Goal: Task Accomplishment & Management: Manage account settings

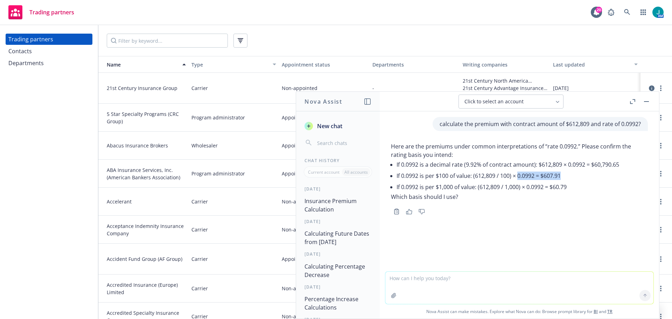
click at [392, 294] on icon "button" at bounding box center [394, 296] width 6 height 6
click at [401, 280] on textarea at bounding box center [519, 288] width 268 height 32
type textarea "calculate the premium with contract amount of $612,809 with the rate of 0.1061 …"
click at [644, 295] on icon at bounding box center [645, 294] width 3 height 1
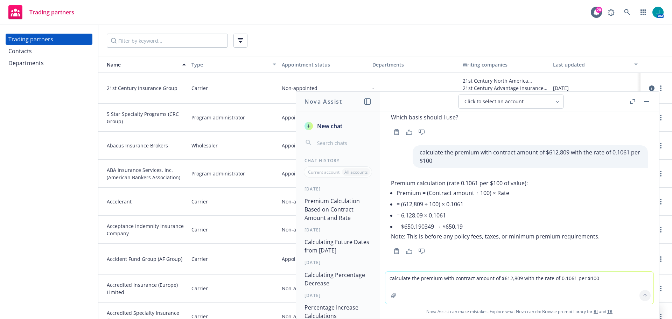
scroll to position [81, 0]
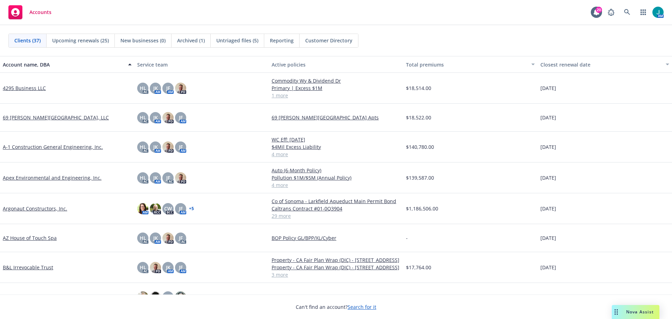
click at [224, 42] on span "Untriaged files (5)" at bounding box center [237, 40] width 42 height 7
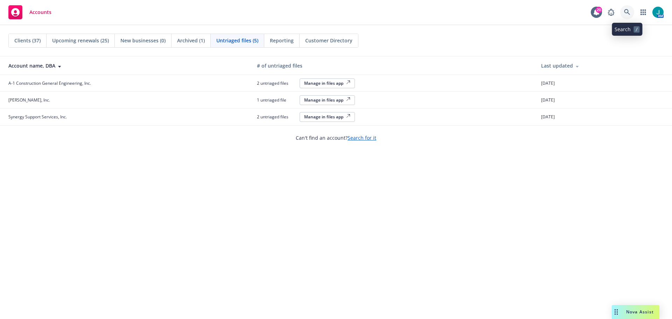
click at [626, 11] on icon at bounding box center [627, 12] width 6 height 6
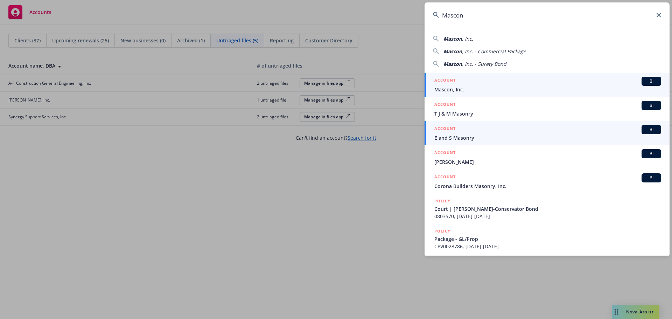
type input "Mascon"
click at [648, 83] on span "BI" at bounding box center [652, 81] width 14 height 6
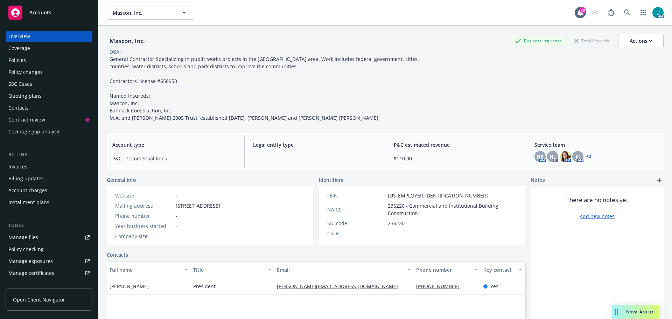
drag, startPoint x: 27, startPoint y: 59, endPoint x: 47, endPoint y: 71, distance: 23.6
click at [27, 59] on div "Policies" at bounding box center [48, 60] width 81 height 11
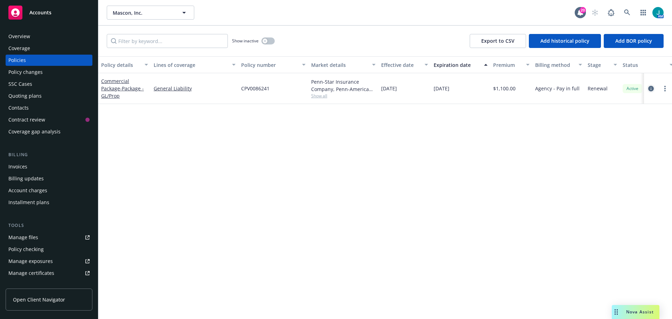
click at [651, 88] on icon "circleInformation" at bounding box center [651, 89] width 6 height 6
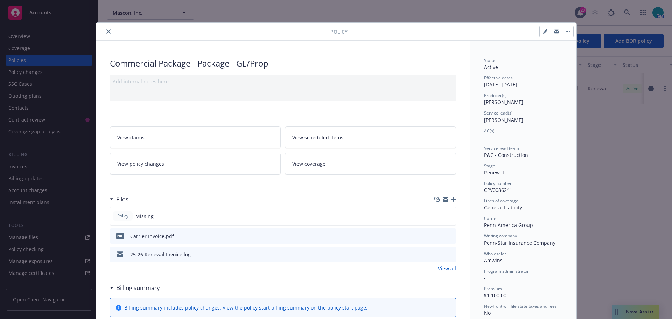
click at [451, 199] on icon "button" at bounding box center [453, 199] width 5 height 5
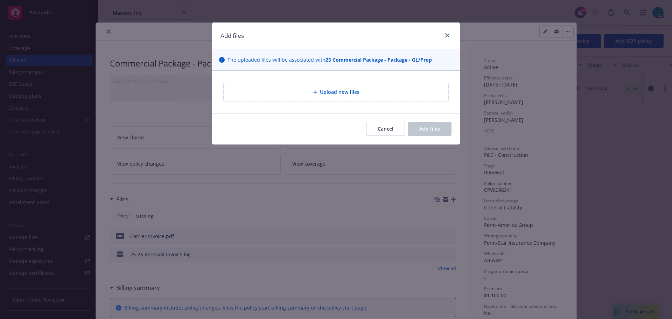
click at [315, 94] on icon at bounding box center [315, 92] width 4 height 4
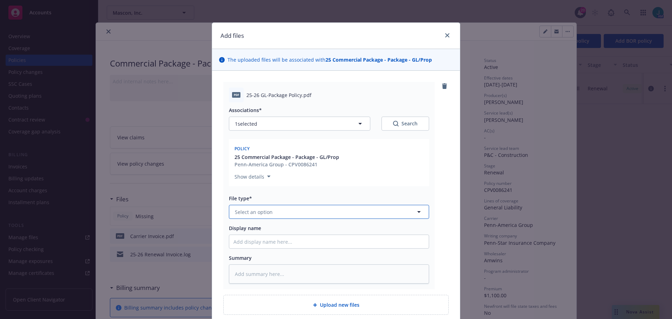
click at [250, 218] on button "Select an option" at bounding box center [329, 212] width 200 height 14
type input "pol"
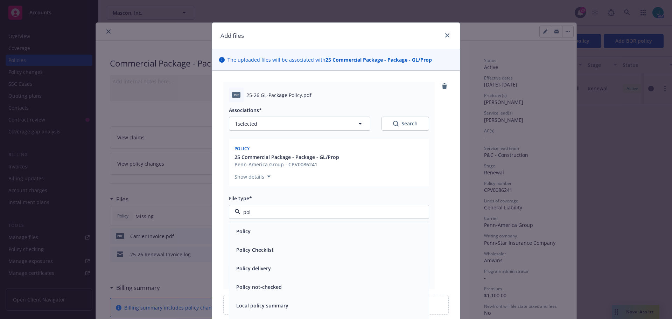
click at [258, 227] on div "Policy" at bounding box center [329, 231] width 191 height 10
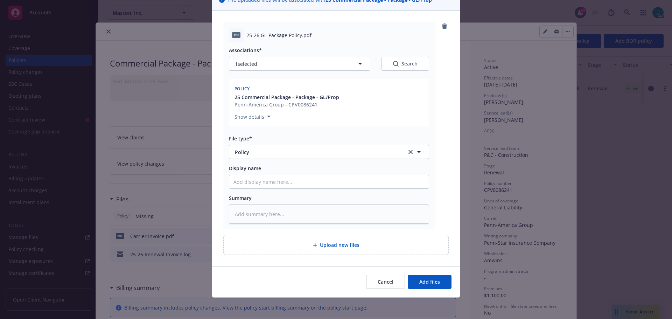
scroll to position [61, 0]
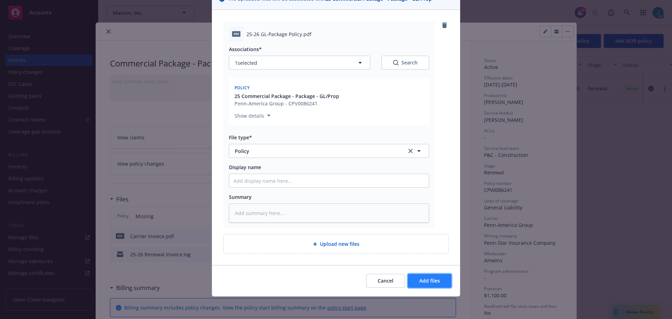
click at [426, 282] on span "Add files" at bounding box center [429, 280] width 21 height 7
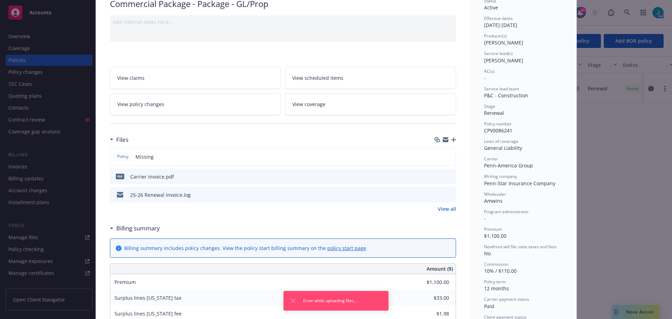
scroll to position [35, 0]
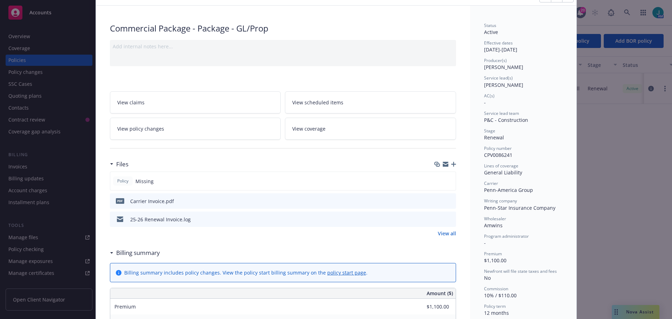
click at [451, 164] on icon "button" at bounding box center [453, 164] width 5 height 5
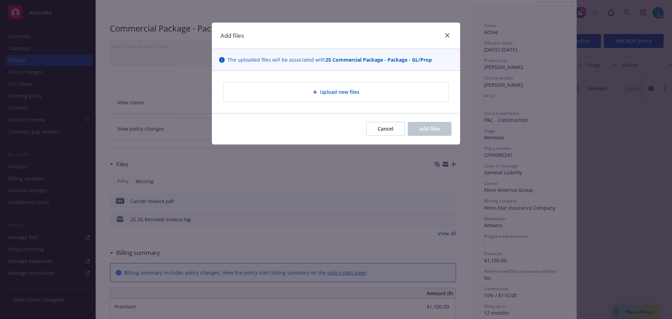
type textarea "x"
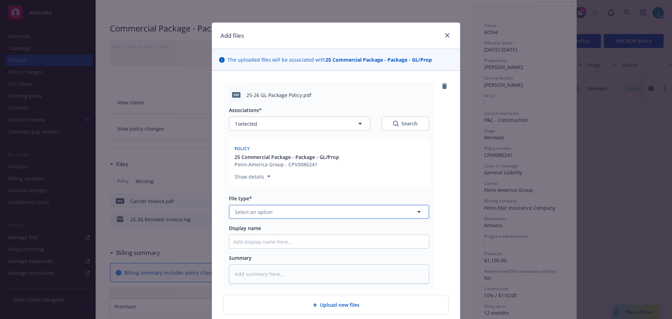
click at [258, 212] on span "Select an option" at bounding box center [254, 211] width 38 height 7
type input "pol"
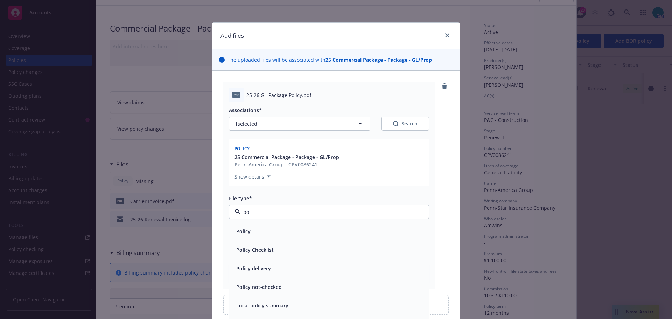
click at [249, 230] on div "Policy" at bounding box center [329, 231] width 191 height 10
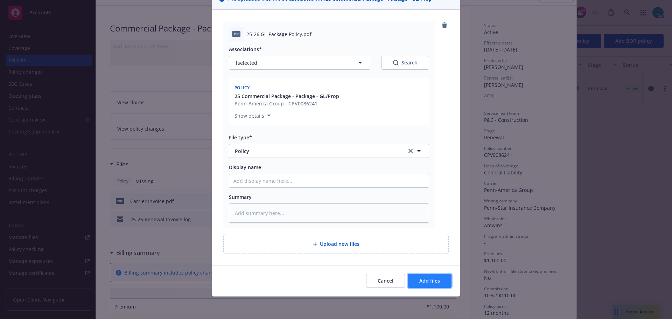
click at [427, 279] on span "Add files" at bounding box center [429, 280] width 21 height 7
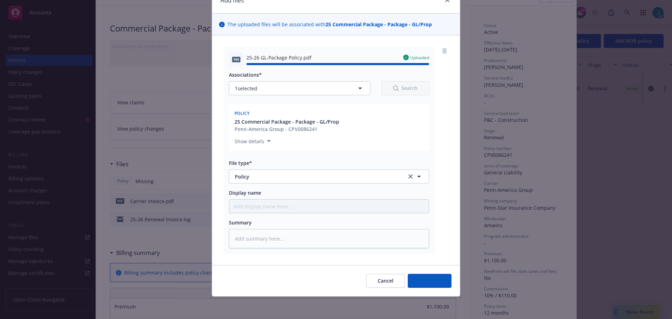
type textarea "x"
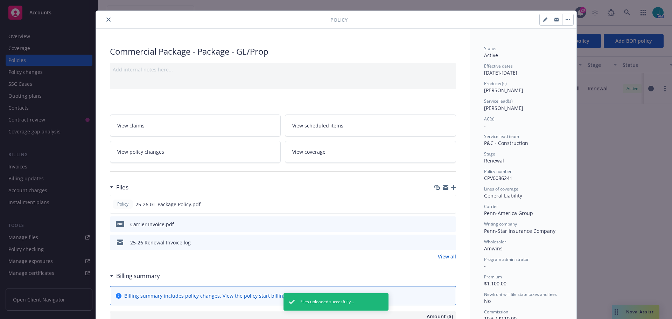
scroll to position [0, 0]
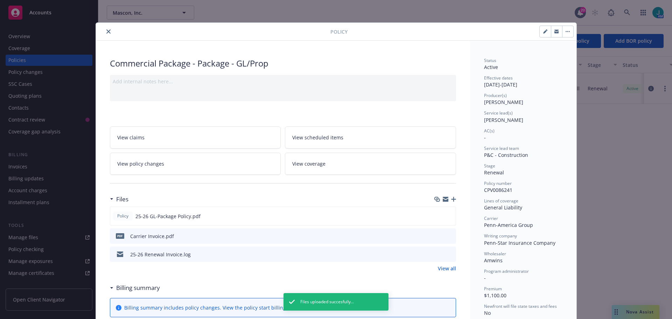
click at [106, 31] on icon "close" at bounding box center [108, 31] width 4 height 4
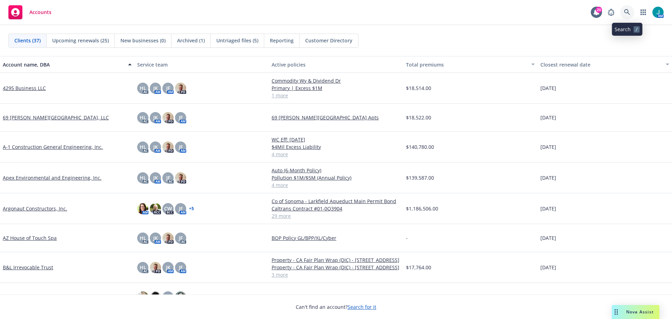
click at [626, 12] on icon at bounding box center [627, 12] width 6 height 6
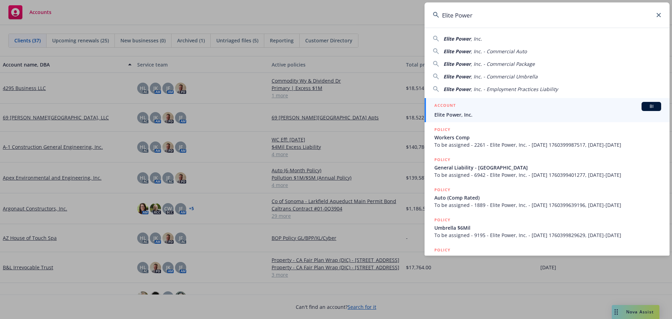
type input "Elite Power"
click at [648, 106] on span "BI" at bounding box center [652, 106] width 14 height 6
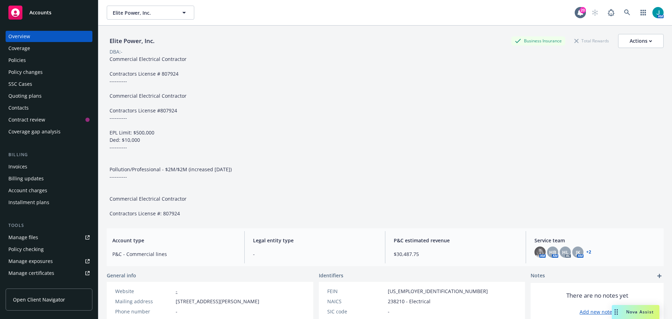
click at [20, 57] on div "Policies" at bounding box center [17, 60] width 18 height 11
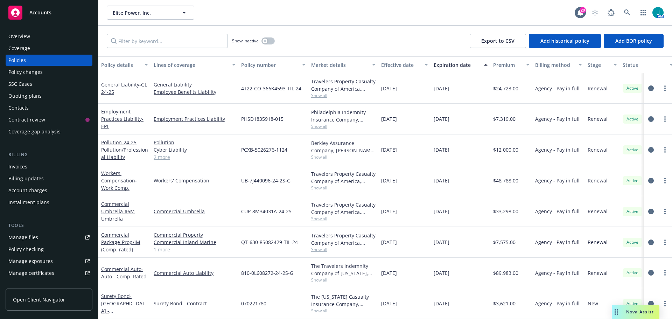
click at [43, 97] on div "Quoting plans" at bounding box center [48, 95] width 81 height 11
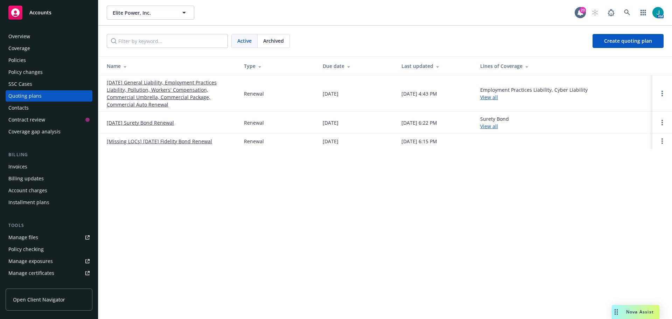
click at [151, 91] on link "[DATE] General Liability, Employment Practices Liability, Pollution, Workers' C…" at bounding box center [170, 93] width 126 height 29
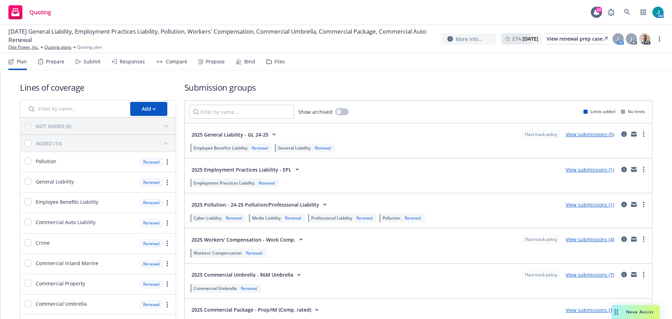
click at [596, 134] on link "View submissions (5)" at bounding box center [590, 134] width 49 height 7
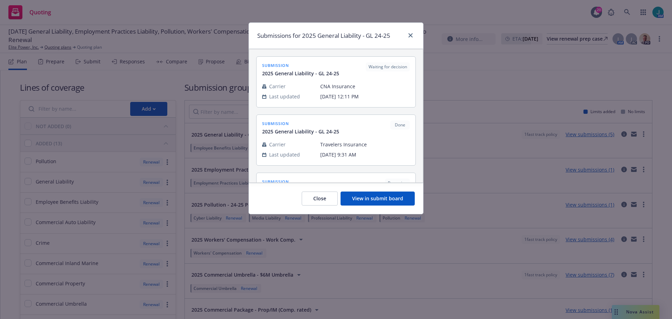
click at [373, 197] on button "View in submit board" at bounding box center [378, 199] width 74 height 14
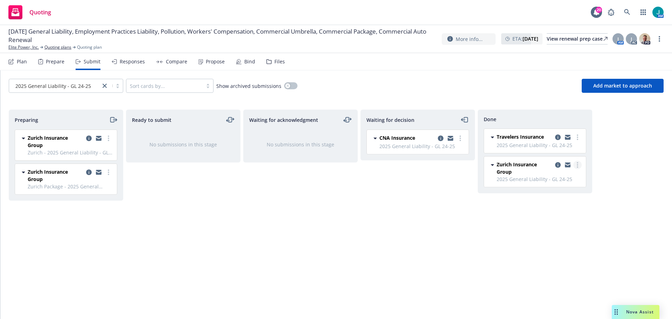
click at [579, 166] on link "more" at bounding box center [578, 165] width 8 height 8
click at [558, 193] on span "Add accepted decision" at bounding box center [547, 193] width 70 height 7
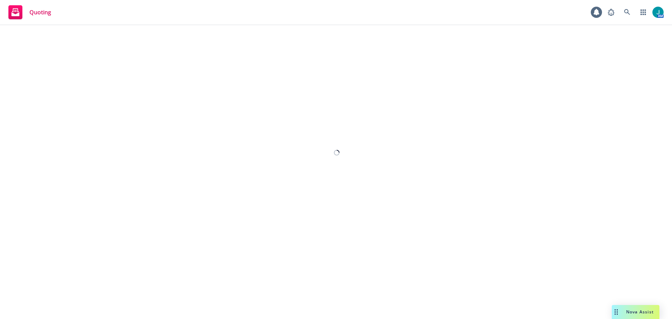
select select "12"
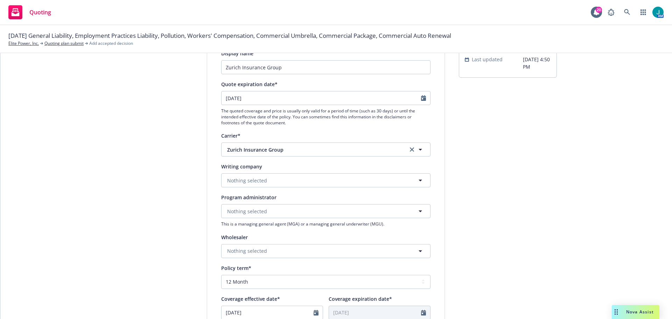
scroll to position [70, 0]
click at [263, 180] on span "Nothing selected" at bounding box center [247, 179] width 40 height 7
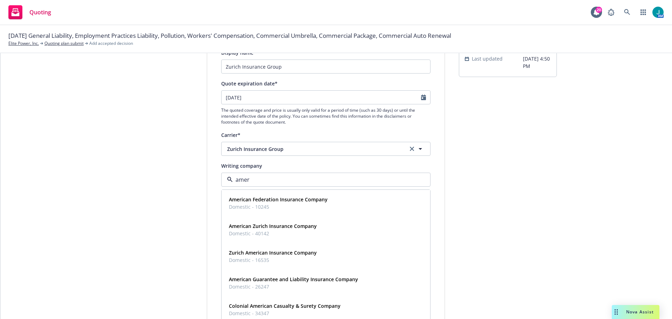
type input "ameri"
click at [257, 223] on strong "American Zurich Insurance Company" at bounding box center [273, 226] width 88 height 7
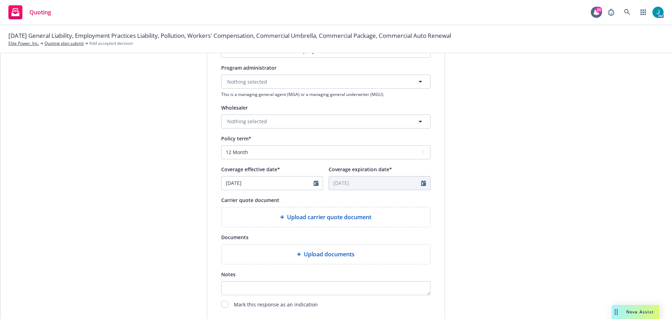
scroll to position [210, 0]
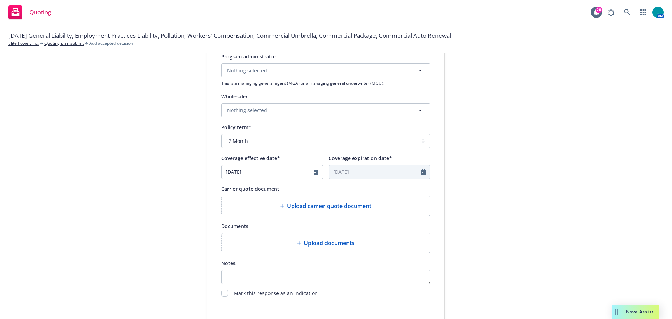
click at [304, 206] on span "Upload carrier quote document" at bounding box center [329, 206] width 84 height 8
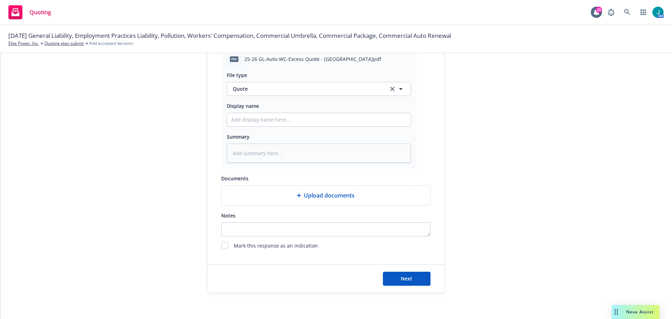
scroll to position [362, 0]
click at [408, 277] on span "Next" at bounding box center [407, 276] width 12 height 7
type textarea "x"
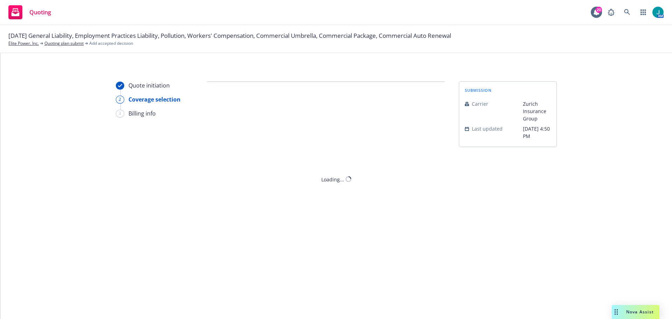
scroll to position [0, 0]
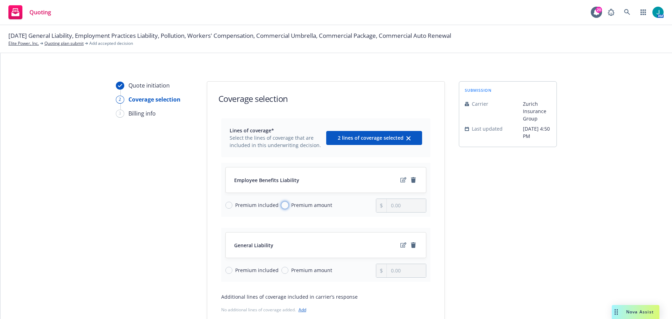
click at [281, 204] on input "Premium amount" at bounding box center [284, 205] width 7 height 7
radio input "true"
type input "0.00"
click at [405, 206] on input "0.00" at bounding box center [406, 205] width 39 height 13
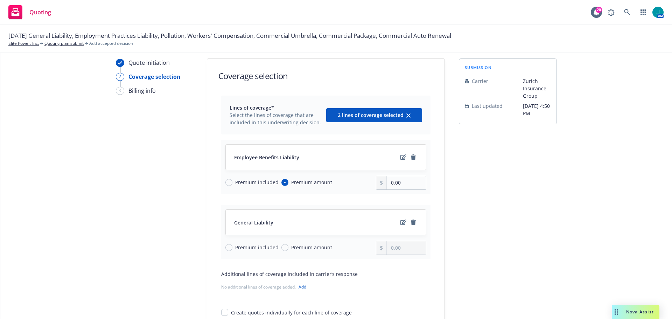
scroll to position [35, 0]
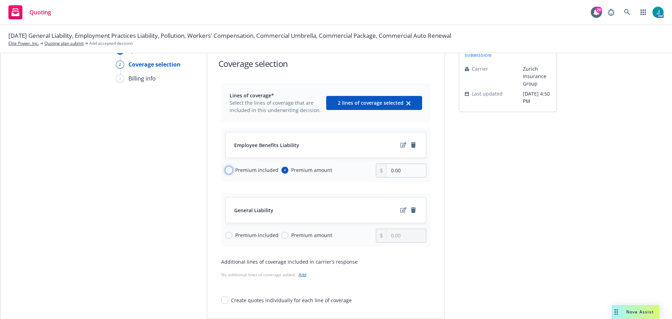
click at [228, 169] on input "Premium included" at bounding box center [228, 170] width 7 height 7
radio input "true"
radio input "false"
click at [283, 237] on input "Premium amount" at bounding box center [284, 235] width 7 height 7
radio input "true"
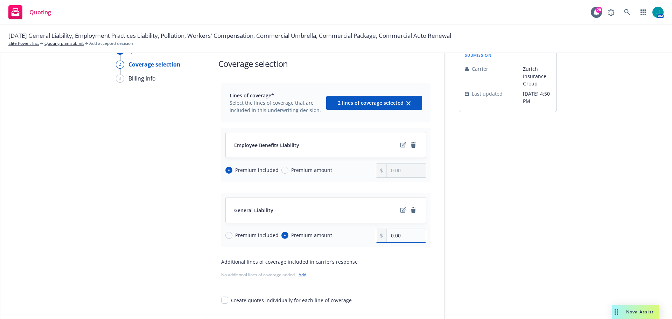
drag, startPoint x: 405, startPoint y: 236, endPoint x: 363, endPoint y: 241, distance: 42.2
click at [363, 241] on div "Premium included Premium amount 0.00" at bounding box center [325, 236] width 201 height 14
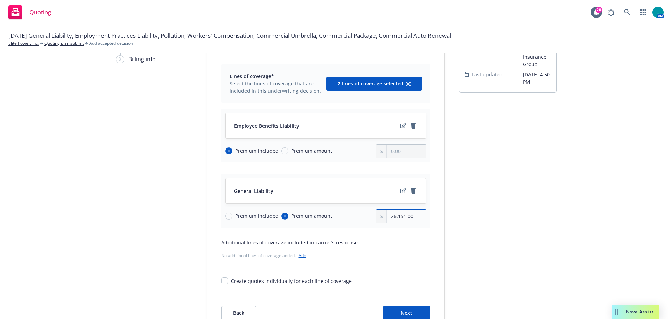
scroll to position [70, 0]
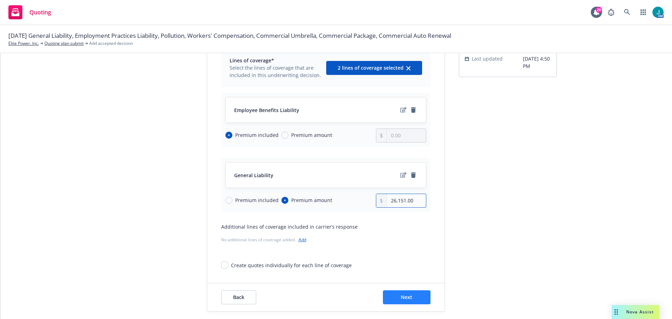
type input "26,151.00"
click at [404, 296] on span "Next" at bounding box center [407, 297] width 12 height 7
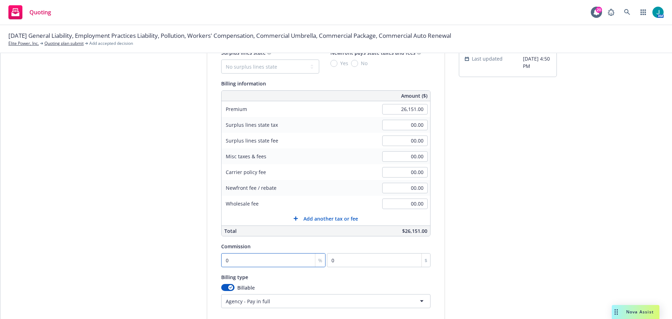
click at [252, 263] on input "0" at bounding box center [273, 260] width 105 height 14
type input "1"
type input "261.51"
type input "15"
type input "3922.65"
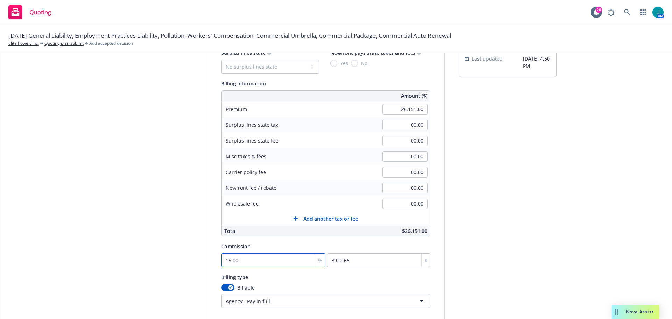
type input "15.00"
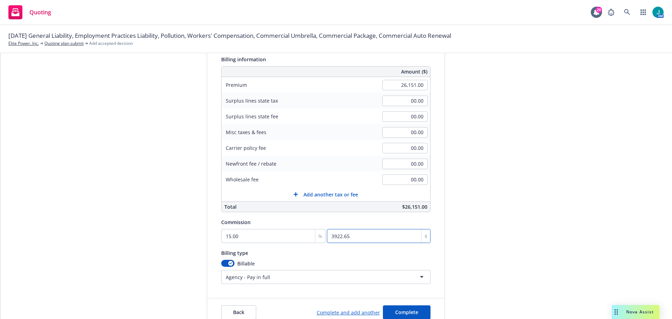
scroll to position [130, 0]
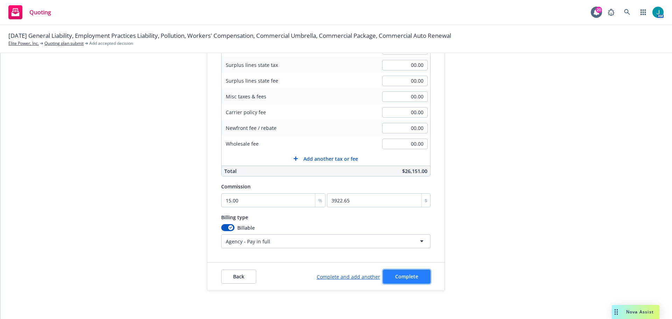
click at [405, 278] on span "Complete" at bounding box center [406, 276] width 23 height 7
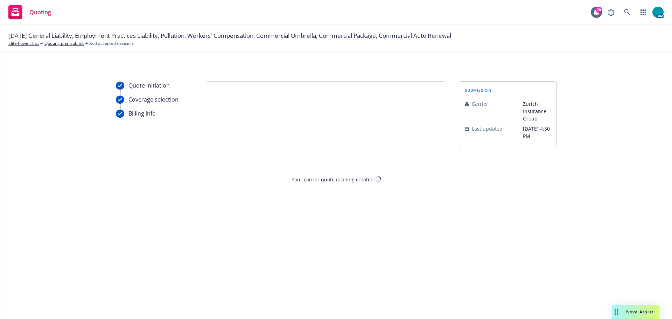
scroll to position [0, 0]
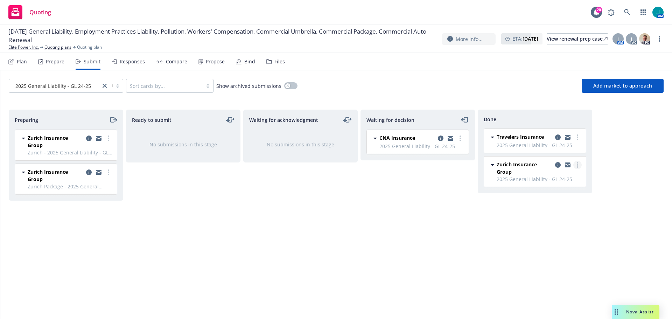
click at [579, 166] on link "more" at bounding box center [578, 165] width 8 height 8
click at [394, 220] on div "Waiting for decision CNA Insurance 2025 General Liability - GL 24-25 Tuesday, S…" at bounding box center [418, 207] width 114 height 195
click at [211, 59] on div "Propose" at bounding box center [215, 62] width 19 height 6
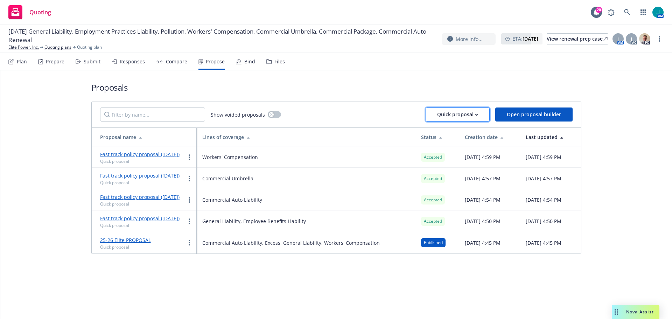
click at [463, 116] on div "Quick proposal" at bounding box center [457, 114] width 41 height 13
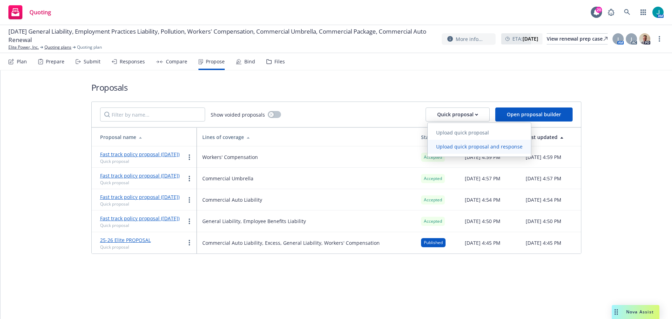
click at [472, 148] on span "Upload quick proposal and response" at bounding box center [479, 146] width 103 height 7
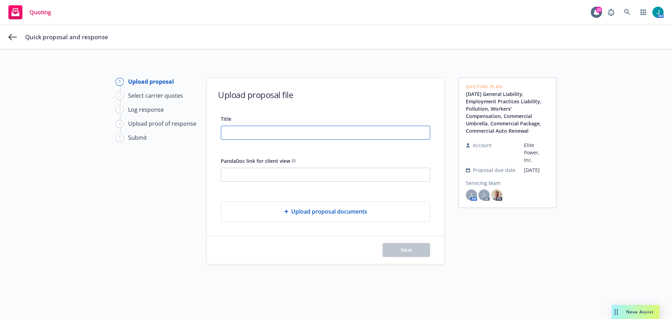
click at [252, 137] on input "Title" at bounding box center [325, 132] width 209 height 13
type input "25-26 Proposal"
click at [299, 219] on div "Upload proposal documents" at bounding box center [325, 212] width 209 height 20
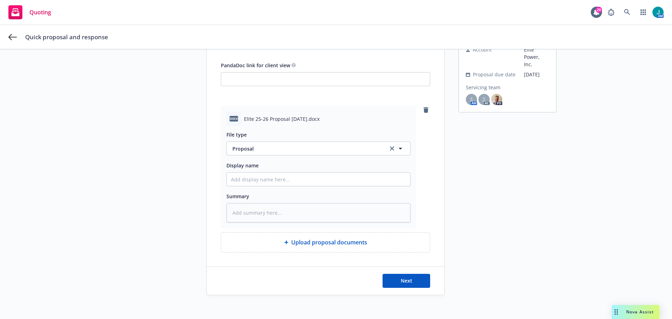
scroll to position [100, 0]
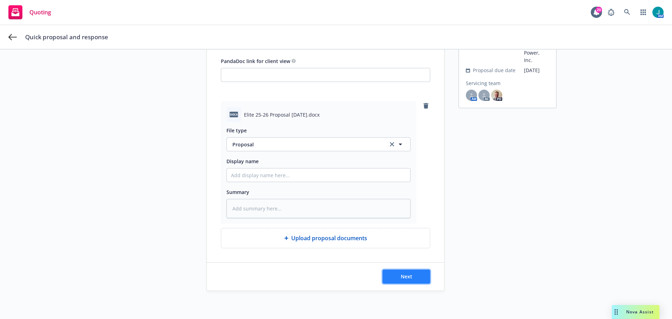
click at [403, 278] on span "Next" at bounding box center [407, 276] width 12 height 7
type textarea "x"
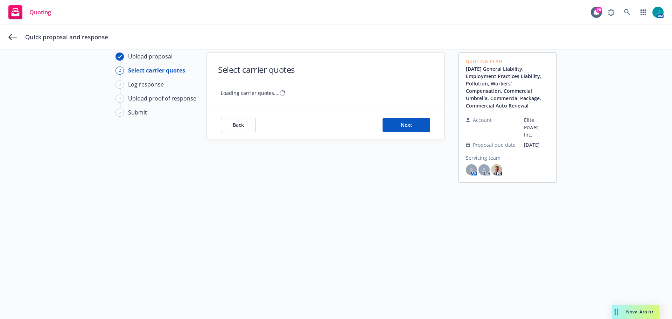
scroll to position [25, 0]
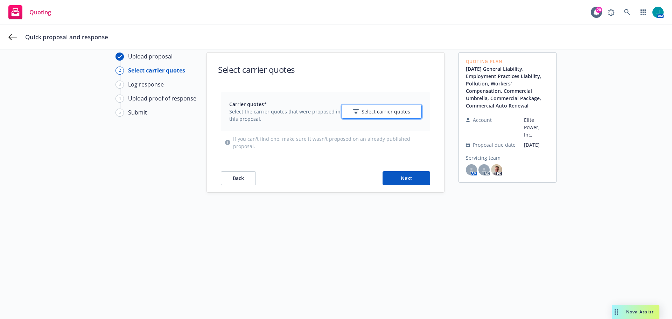
click at [373, 112] on span "Select carrier quotes" at bounding box center [386, 111] width 49 height 7
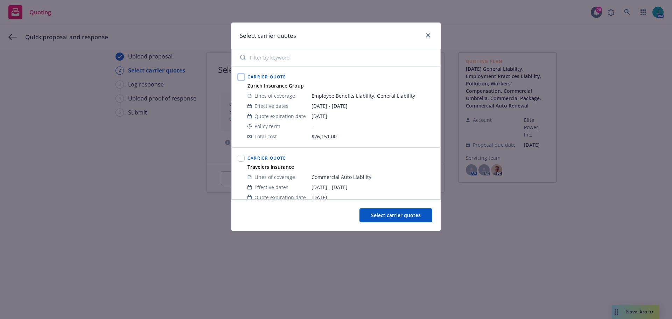
click at [239, 75] on input "checkbox" at bounding box center [241, 77] width 7 height 7
checkbox input "true"
click at [402, 217] on span "Select carrier quotes" at bounding box center [396, 215] width 50 height 7
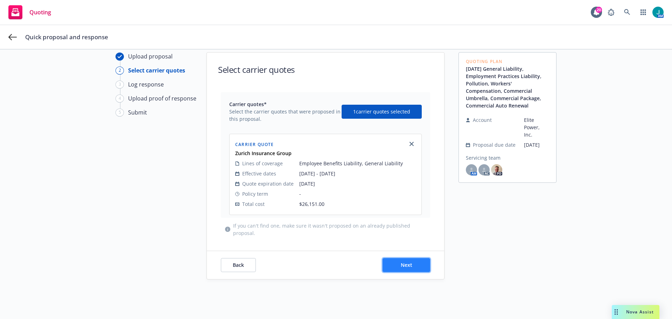
click at [412, 265] on button "Next" at bounding box center [407, 265] width 48 height 14
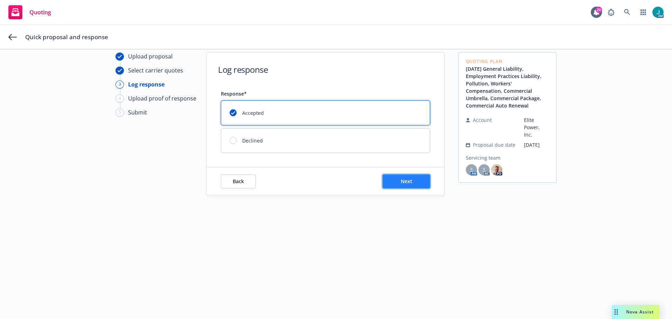
click at [398, 185] on button "Next" at bounding box center [407, 181] width 48 height 14
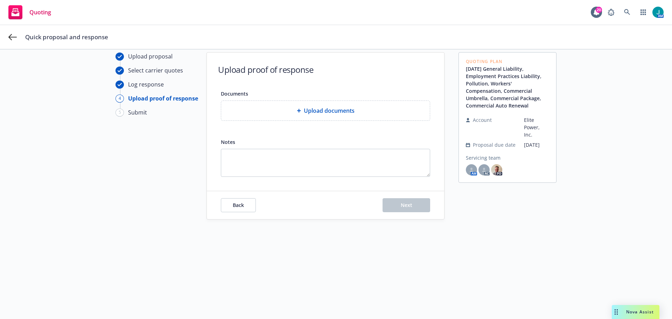
click at [332, 112] on span "Upload documents" at bounding box center [329, 110] width 51 height 8
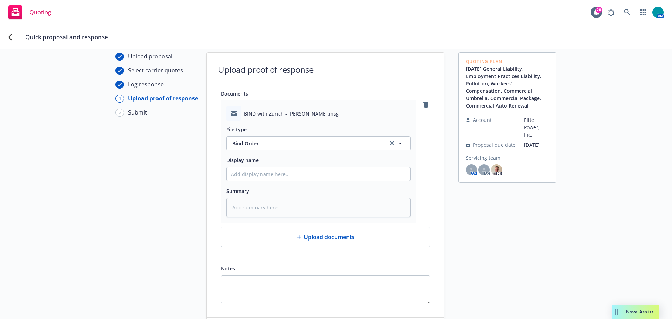
scroll to position [60, 0]
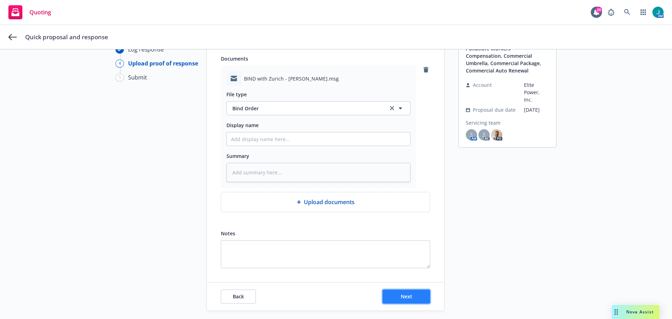
click at [405, 296] on span "Next" at bounding box center [407, 296] width 12 height 7
type textarea "x"
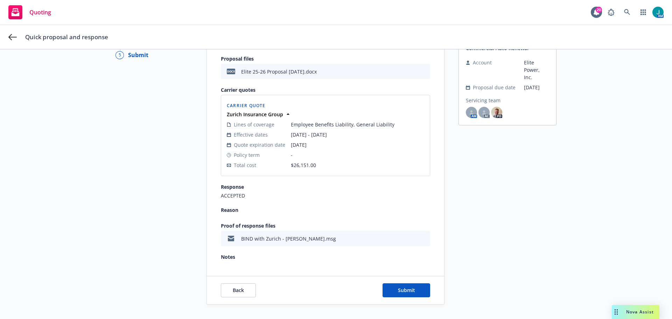
scroll to position [96, 0]
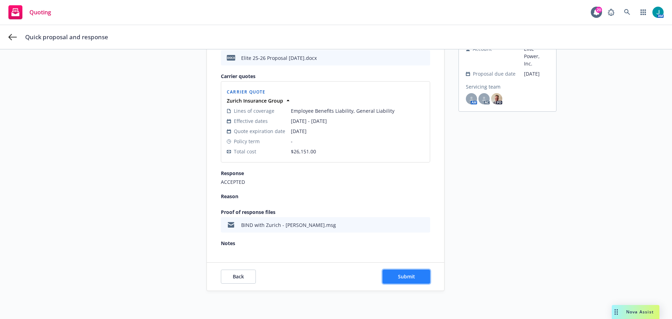
click at [405, 273] on span "Submit" at bounding box center [406, 276] width 17 height 7
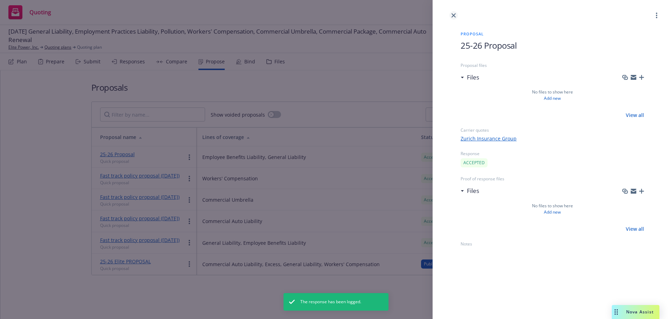
click at [453, 15] on icon "close" at bounding box center [454, 15] width 4 height 4
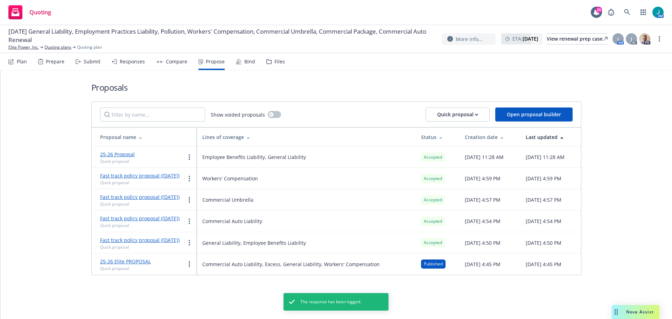
click at [247, 62] on div "Bind" at bounding box center [249, 62] width 11 height 6
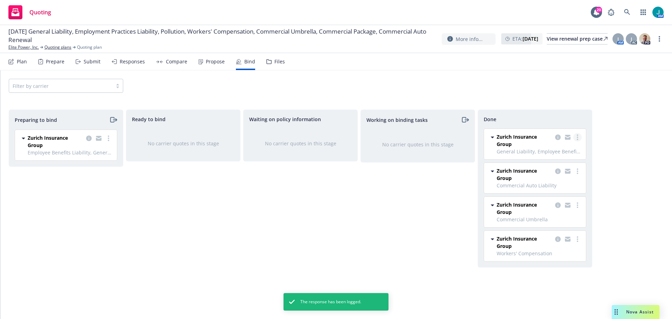
click at [577, 138] on circle "more" at bounding box center [577, 137] width 1 height 1
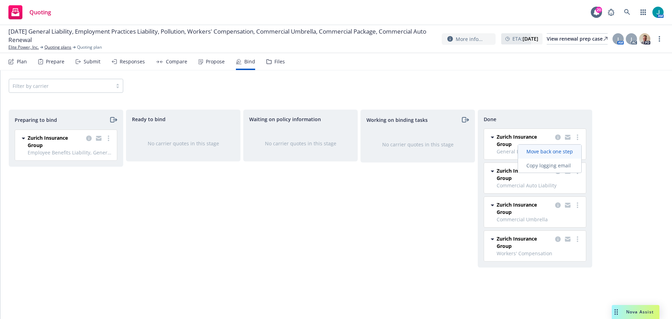
click at [567, 153] on span "Move back one step" at bounding box center [549, 151] width 63 height 7
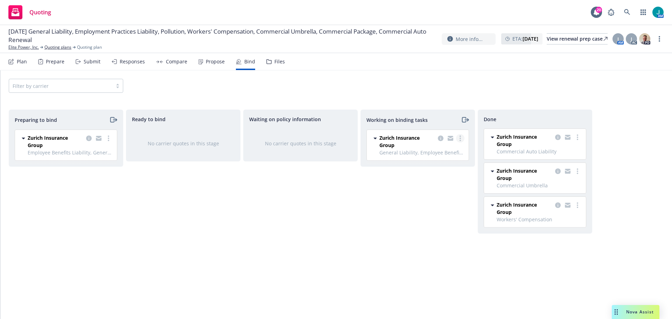
click at [462, 136] on link "more" at bounding box center [460, 138] width 8 height 8
click at [443, 153] on span "Move back one step" at bounding box center [432, 152] width 63 height 7
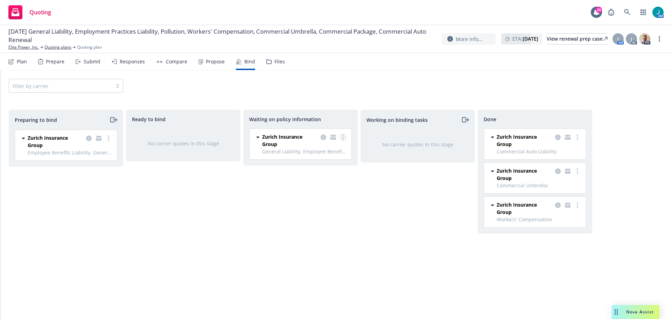
click at [341, 138] on link "more" at bounding box center [343, 137] width 8 height 8
click at [260, 184] on div "Waiting on policy information Zurich Insurance Group General Liability, Employe…" at bounding box center [300, 207] width 114 height 195
click at [109, 139] on icon "more" at bounding box center [108, 138] width 1 height 6
click at [112, 119] on icon "moveRight" at bounding box center [113, 120] width 8 height 8
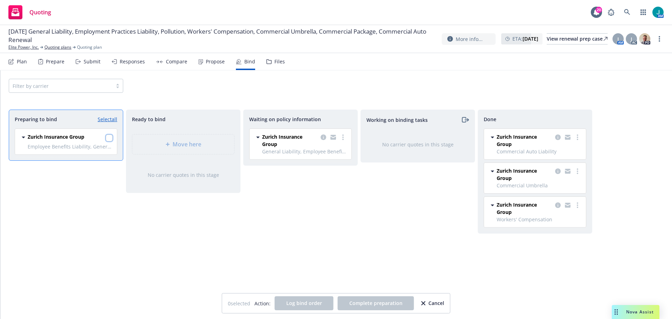
click at [107, 138] on input "checkbox" at bounding box center [109, 137] width 7 height 7
checkbox input "true"
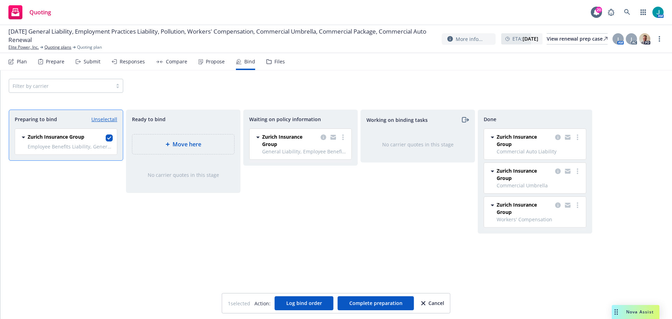
click at [173, 146] on span "Move here" at bounding box center [187, 144] width 29 height 8
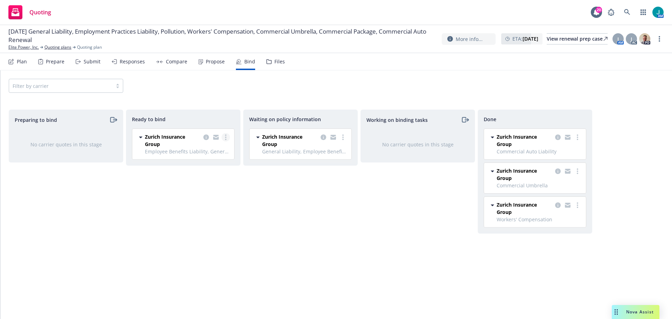
click at [226, 137] on icon "more" at bounding box center [225, 137] width 1 height 6
click at [213, 151] on span "Log bind order" at bounding box center [191, 151] width 51 height 7
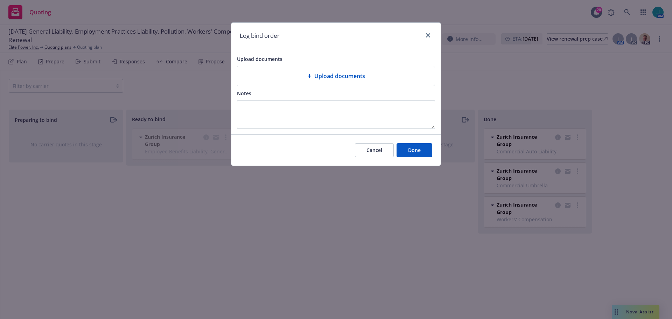
click at [349, 77] on span "Upload documents" at bounding box center [339, 76] width 51 height 8
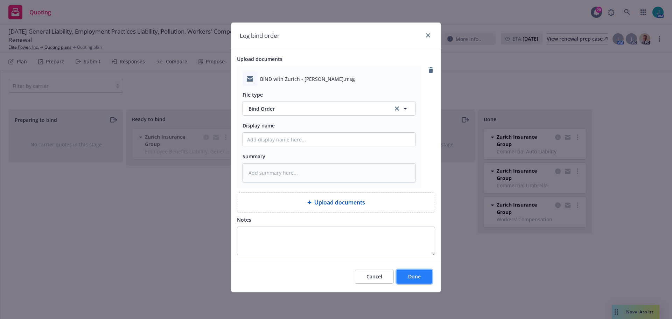
click at [425, 276] on button "Done" at bounding box center [415, 277] width 36 height 14
type textarea "x"
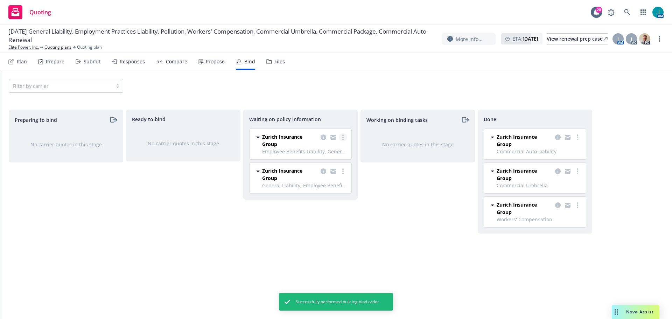
click at [342, 138] on link "more" at bounding box center [343, 137] width 8 height 8
click at [325, 151] on span "Create policies" at bounding box center [309, 151] width 51 height 7
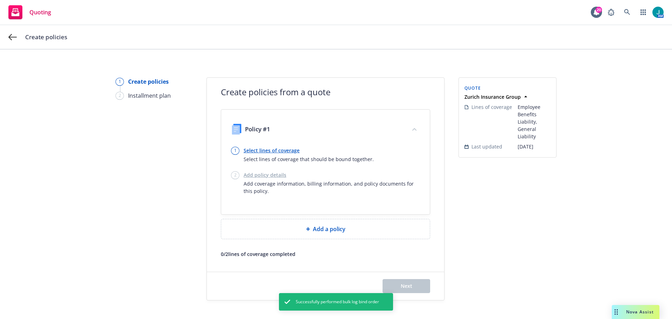
click at [281, 149] on link "Select lines of coverage" at bounding box center [309, 150] width 130 height 7
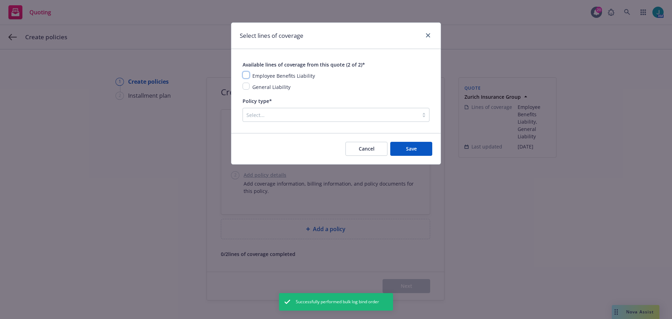
drag, startPoint x: 248, startPoint y: 73, endPoint x: 246, endPoint y: 83, distance: 10.2
click at [248, 74] on input "checkbox" at bounding box center [246, 74] width 7 height 7
checkbox input "true"
click at [246, 88] on input "checkbox" at bounding box center [246, 86] width 7 height 7
checkbox input "true"
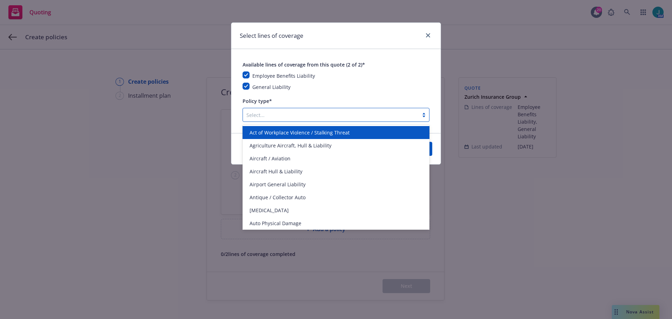
click at [281, 117] on div at bounding box center [330, 115] width 169 height 8
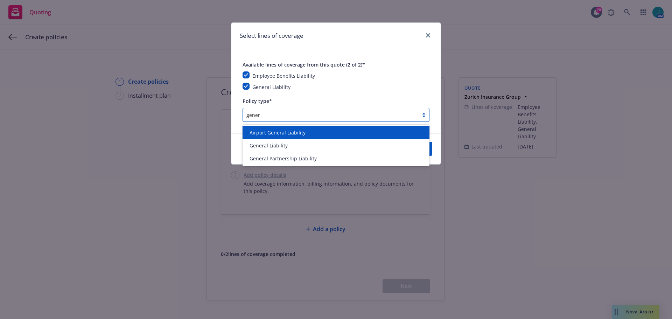
type input "genera"
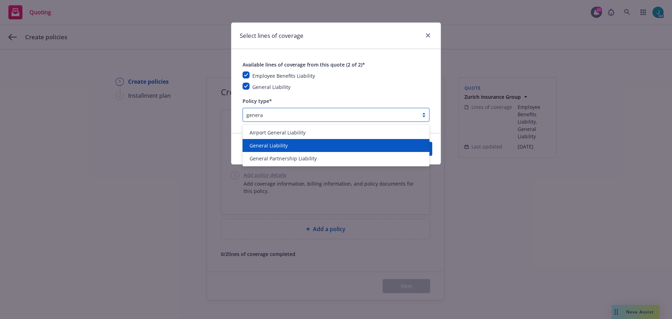
click at [280, 145] on span "General Liability" at bounding box center [269, 145] width 38 height 7
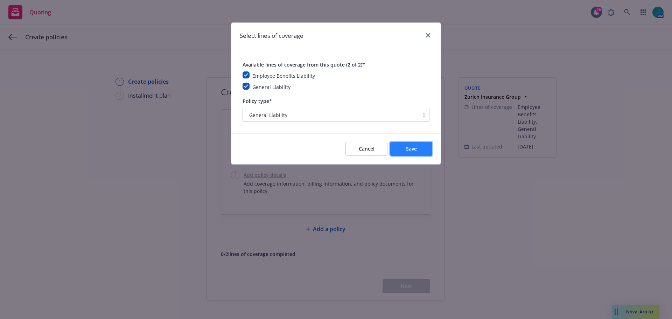
click at [422, 148] on button "Save" at bounding box center [411, 149] width 42 height 14
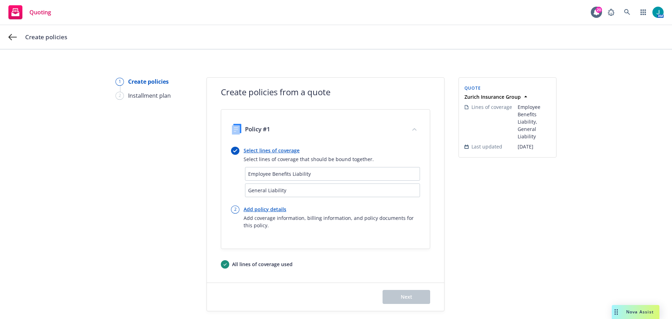
click at [279, 209] on link "Add policy details" at bounding box center [332, 209] width 176 height 7
select select "12"
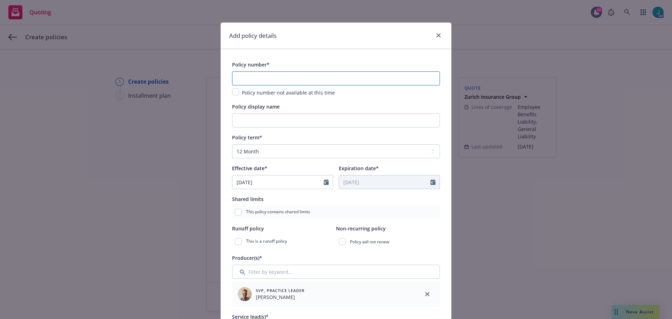
click at [249, 72] on input "text" at bounding box center [336, 78] width 208 height 14
click at [232, 91] on input "checkbox" at bounding box center [235, 91] width 7 height 7
checkbox input "true"
click at [245, 116] on input "Policy display name" at bounding box center [336, 120] width 208 height 14
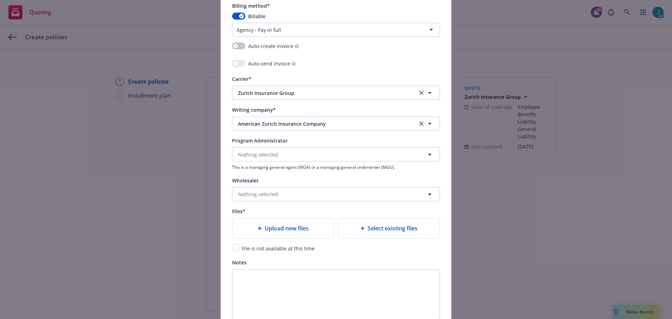
scroll to position [665, 0]
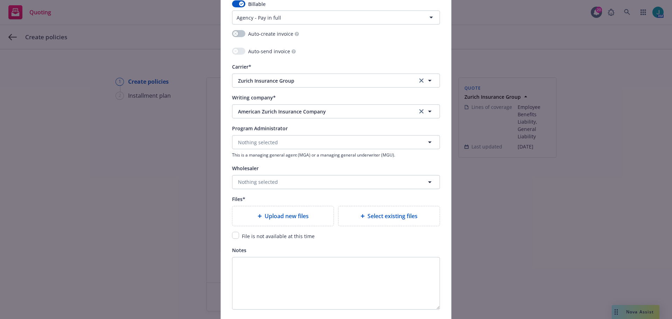
type input "General Liability"
click at [232, 235] on input "checkbox" at bounding box center [235, 235] width 7 height 7
checkbox input "true"
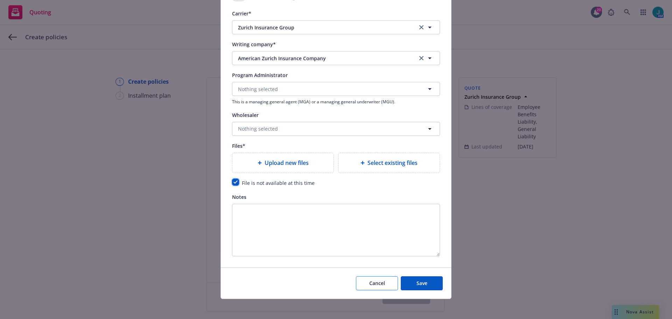
scroll to position [721, 0]
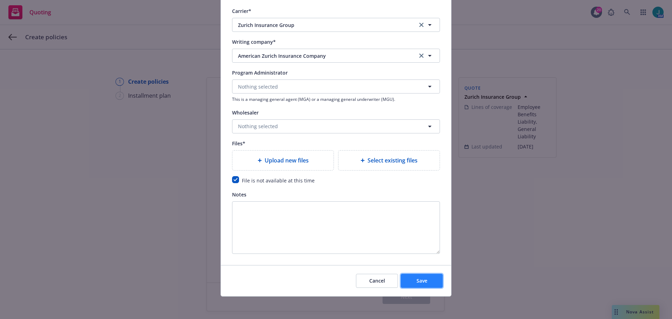
click at [424, 278] on span "Save" at bounding box center [422, 280] width 11 height 7
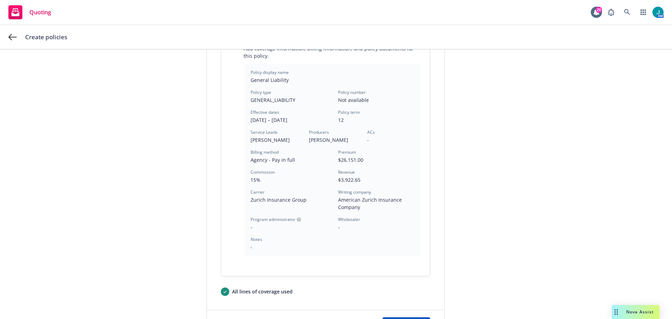
scroll to position [217, 0]
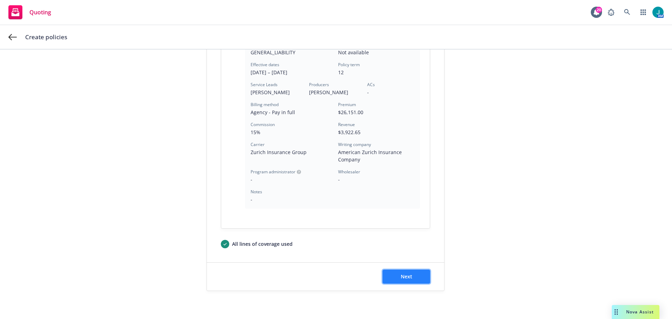
click at [403, 279] on span "Next" at bounding box center [407, 276] width 12 height 7
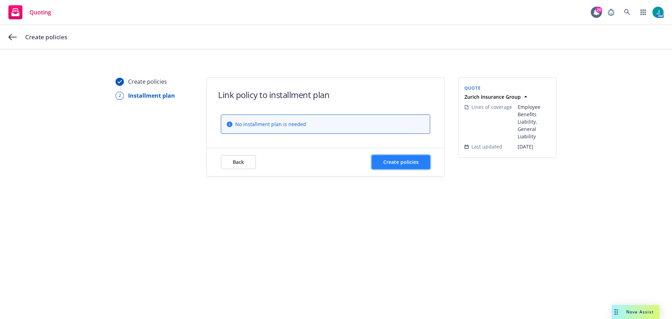
click at [391, 165] on span "Create policies" at bounding box center [400, 162] width 35 height 7
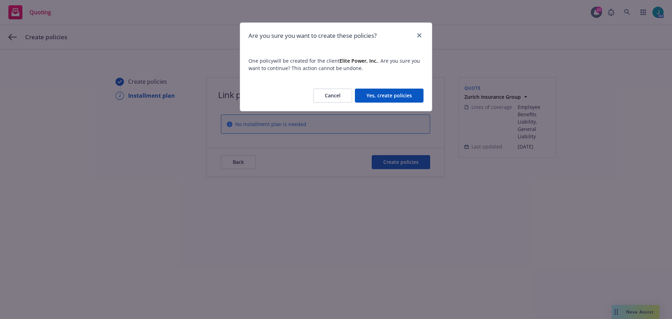
click at [392, 95] on button "Yes, create policies" at bounding box center [389, 96] width 69 height 14
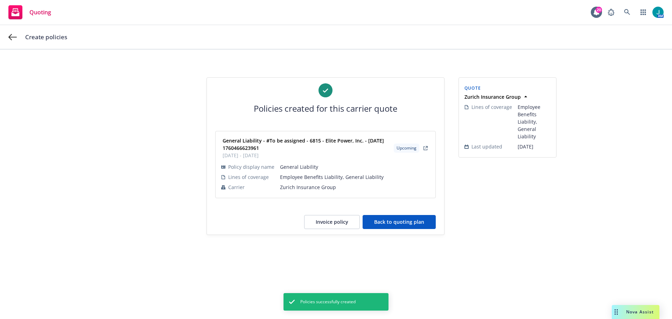
click at [398, 225] on button "Back to quoting plan" at bounding box center [399, 222] width 73 height 14
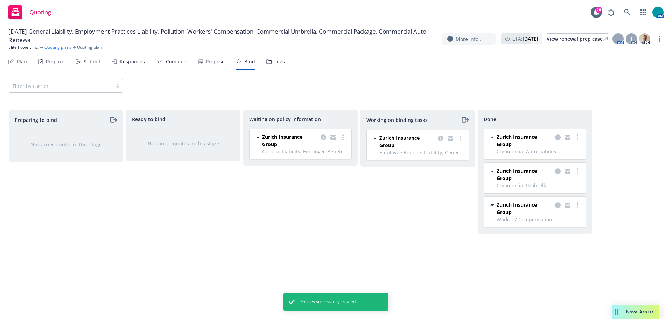
click at [57, 49] on link "Quoting plans" at bounding box center [57, 47] width 27 height 6
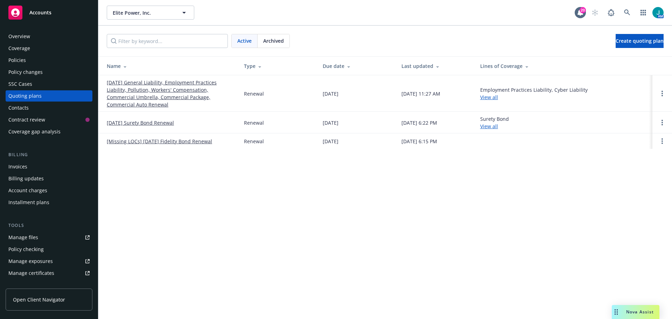
click at [146, 102] on link "[DATE] General Liability, Employment Practices Liability, Pollution, Workers' C…" at bounding box center [170, 93] width 126 height 29
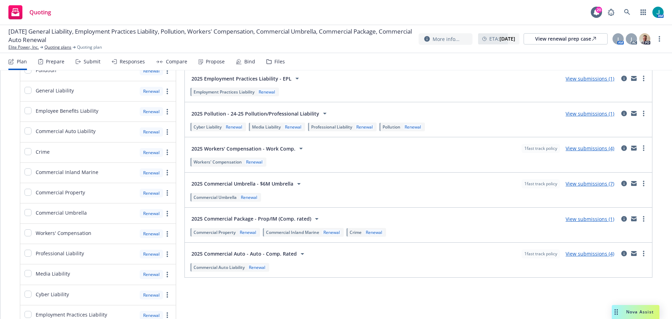
scroll to position [105, 0]
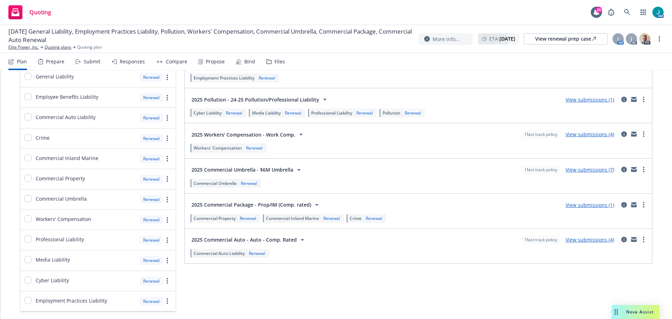
click at [597, 238] on link "View submissions (4)" at bounding box center [590, 239] width 49 height 7
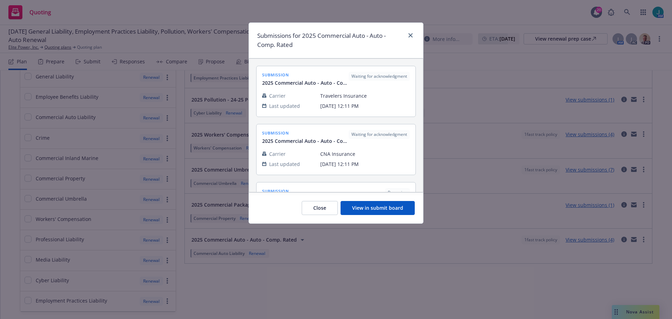
click at [390, 208] on button "View in submit board" at bounding box center [378, 208] width 74 height 14
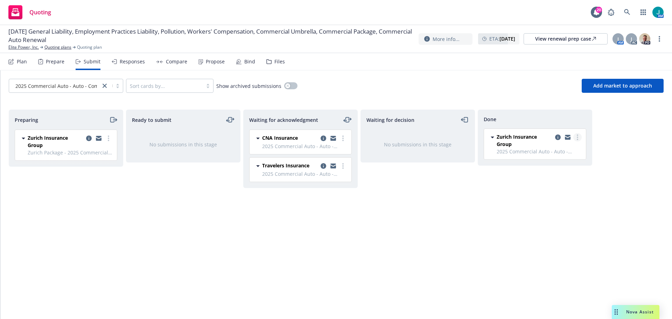
click at [576, 137] on link "more" at bounding box center [578, 137] width 8 height 8
click at [568, 163] on span "Add accepted decision" at bounding box center [547, 165] width 70 height 7
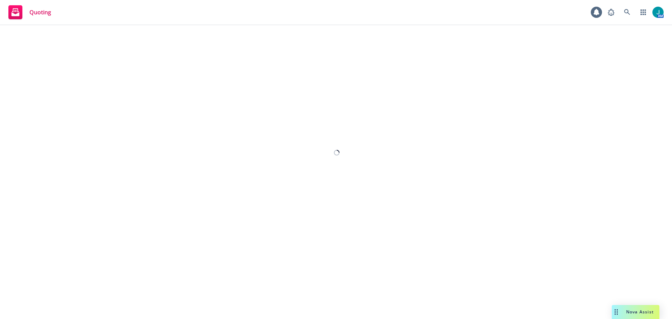
select select "12"
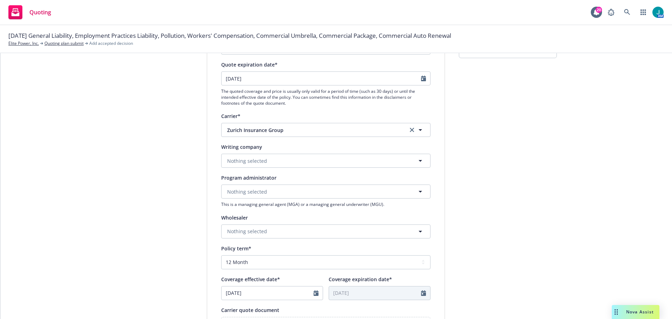
scroll to position [105, 0]
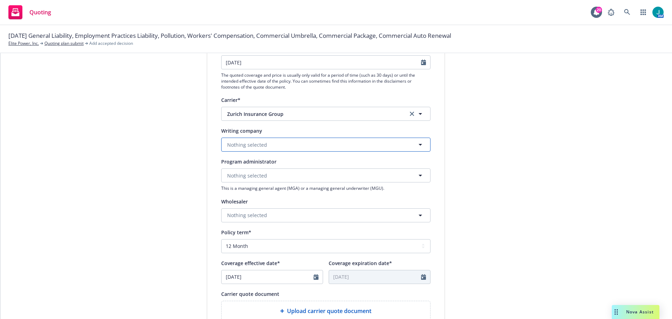
click at [277, 143] on button "Nothing selected" at bounding box center [325, 145] width 209 height 14
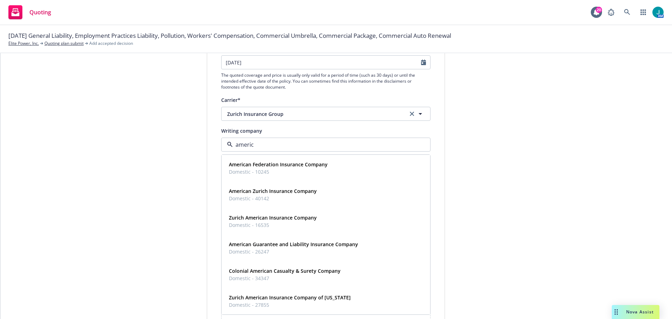
type input "america"
click at [317, 249] on span "Domestic - 26247" at bounding box center [293, 251] width 129 height 7
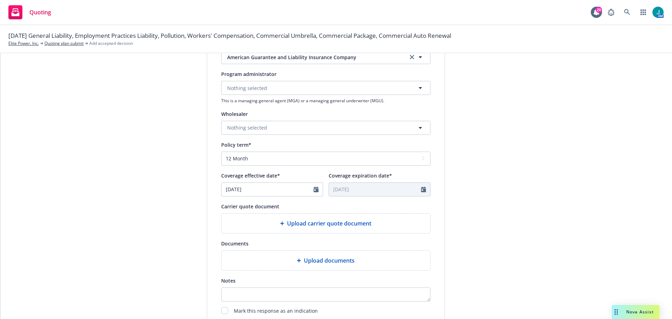
scroll to position [210, 0]
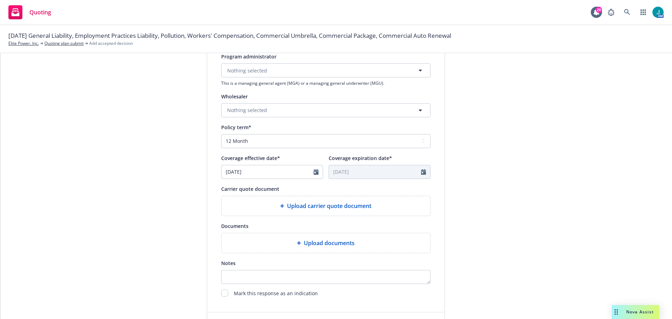
click at [310, 211] on div "Upload carrier quote document" at bounding box center [326, 206] width 209 height 20
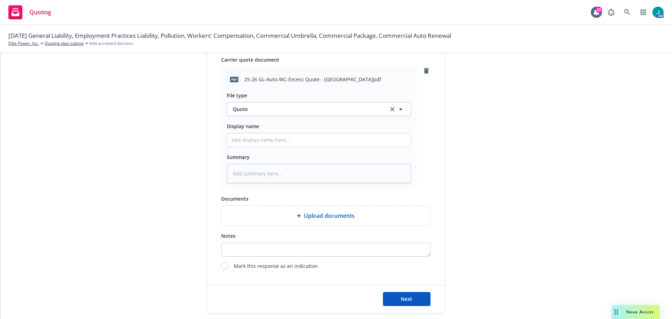
scroll to position [350, 0]
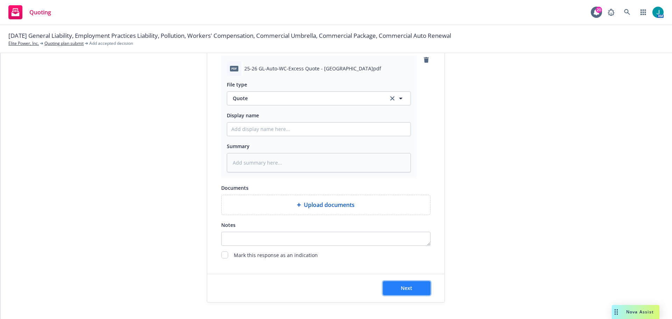
click at [405, 287] on span "Next" at bounding box center [407, 288] width 12 height 7
type textarea "x"
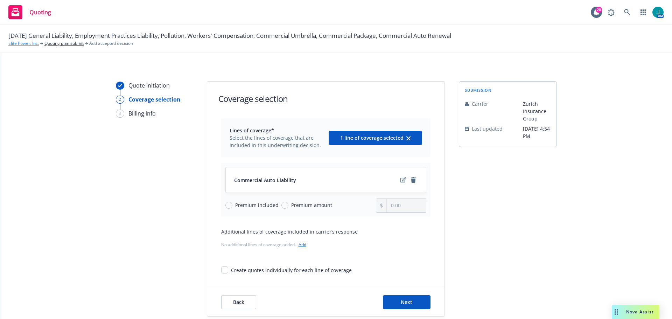
click at [26, 44] on link "Elite Power, Inc." at bounding box center [23, 43] width 30 height 6
click at [26, 42] on link "Elite Power, Inc." at bounding box center [23, 43] width 30 height 6
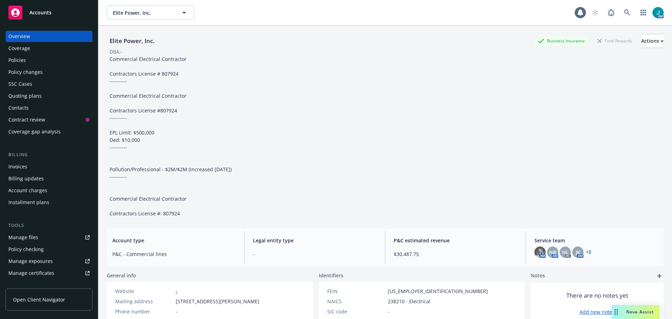
click at [18, 60] on div "Policies" at bounding box center [17, 60] width 18 height 11
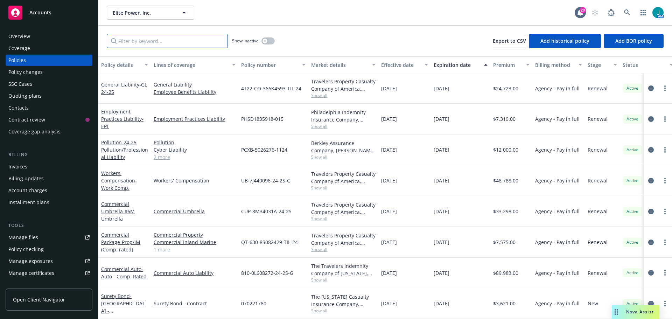
click at [147, 42] on input "Filter by keyword..." at bounding box center [167, 41] width 121 height 14
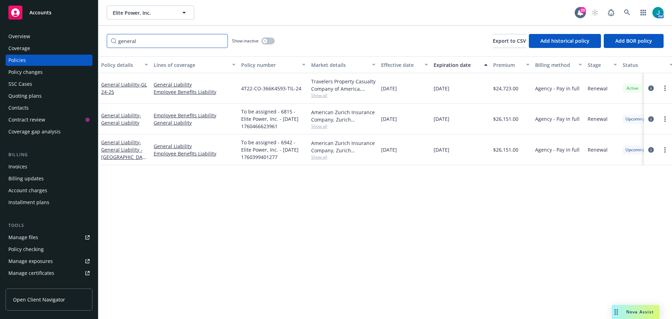
type input "general"
click at [666, 118] on link "more" at bounding box center [665, 119] width 8 height 8
click at [613, 203] on link "Delete policy" at bounding box center [628, 203] width 82 height 14
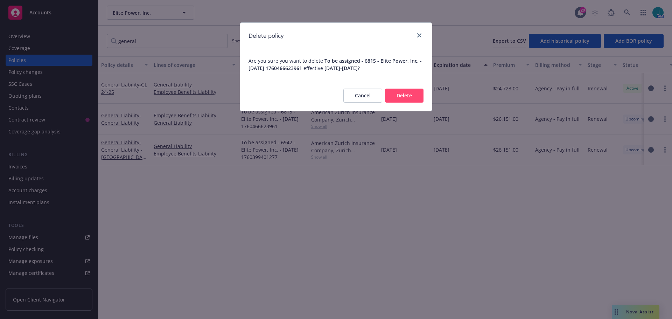
click at [403, 93] on button "Delete" at bounding box center [404, 96] width 39 height 14
